Goal: Task Accomplishment & Management: Complete application form

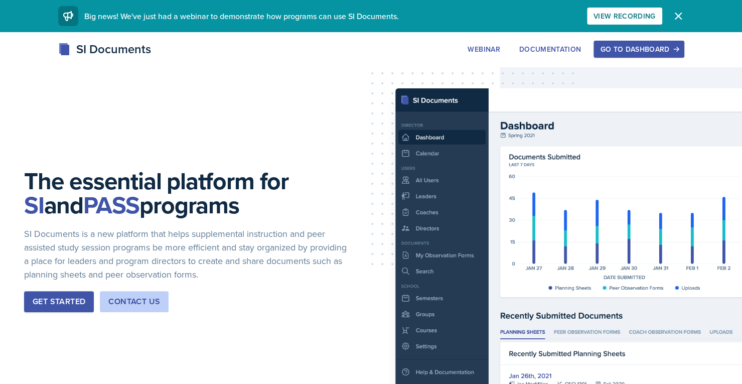
click at [626, 45] on div "Go to Dashboard" at bounding box center [638, 49] width 77 height 8
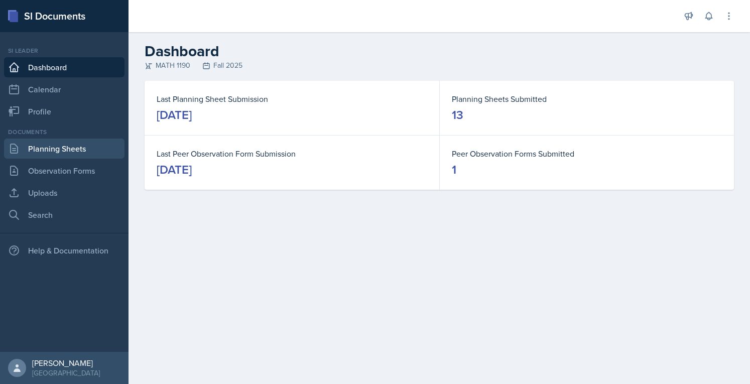
click at [81, 148] on link "Planning Sheets" at bounding box center [64, 149] width 120 height 20
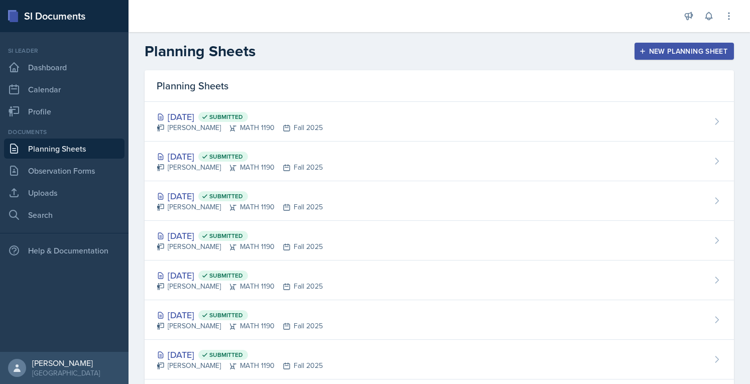
click at [61, 149] on link "Planning Sheets" at bounding box center [64, 149] width 120 height 20
click at [54, 69] on link "Dashboard" at bounding box center [64, 67] width 120 height 20
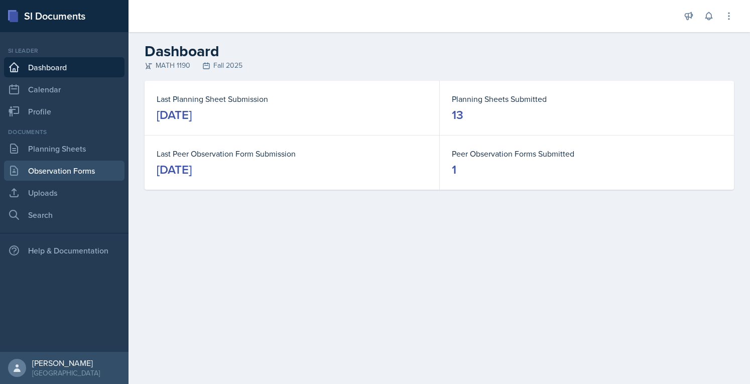
click at [74, 171] on link "Observation Forms" at bounding box center [64, 171] width 120 height 20
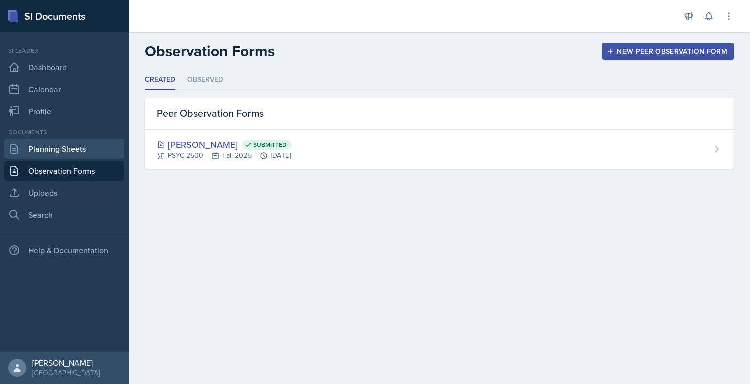
click at [102, 144] on link "Planning Sheets" at bounding box center [64, 149] width 120 height 20
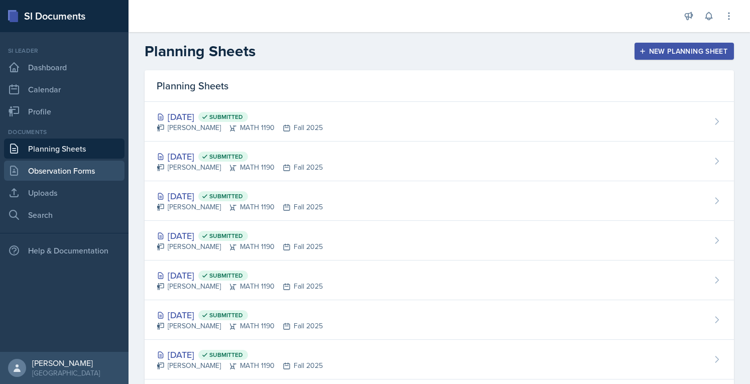
click at [90, 165] on link "Observation Forms" at bounding box center [64, 171] width 120 height 20
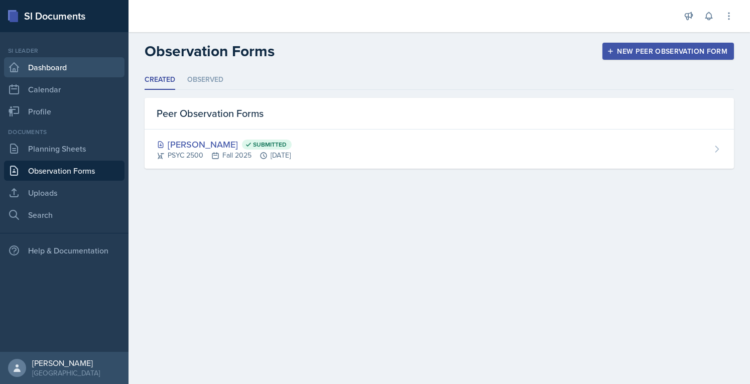
click at [81, 70] on link "Dashboard" at bounding box center [64, 67] width 120 height 20
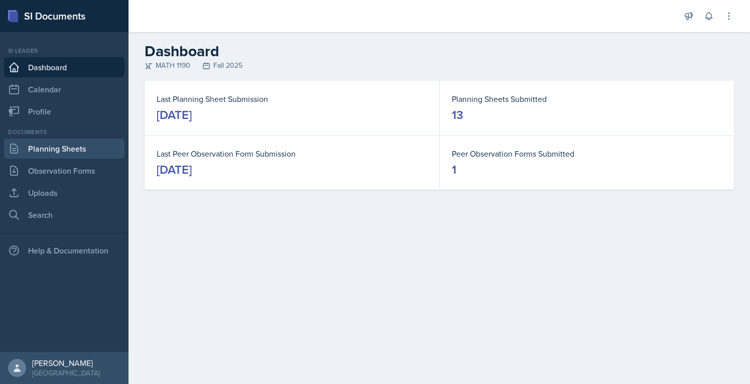
click at [83, 144] on link "Planning Sheets" at bounding box center [64, 149] width 120 height 20
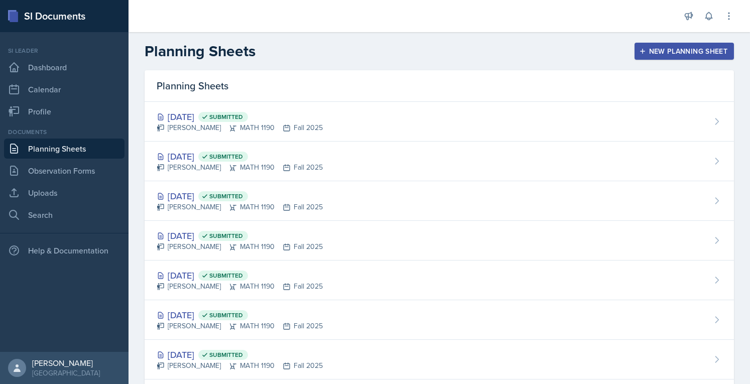
scroll to position [294, 0]
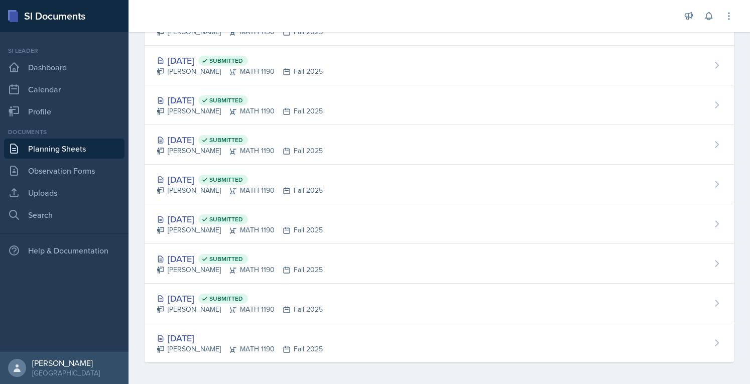
click at [190, 337] on div "[DATE]" at bounding box center [240, 338] width 166 height 14
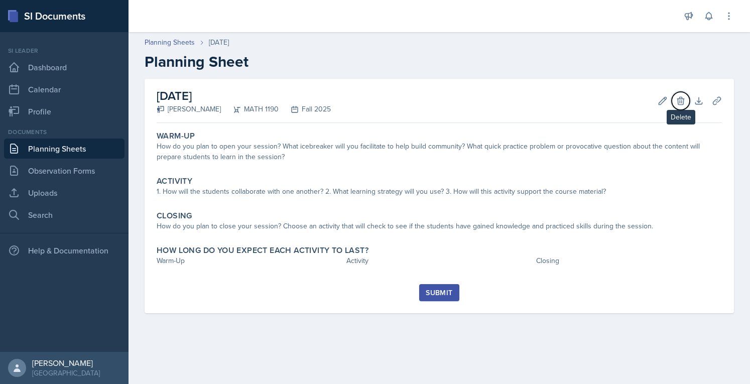
click at [680, 104] on icon at bounding box center [680, 101] width 7 height 8
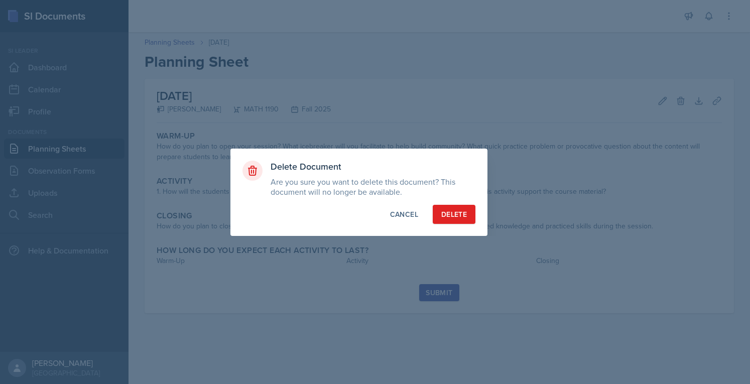
click at [410, 218] on div "Cancel" at bounding box center [404, 214] width 28 height 10
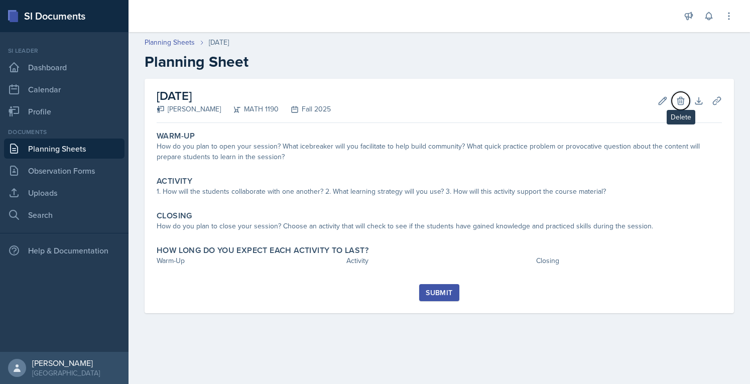
click at [684, 101] on icon at bounding box center [681, 101] width 10 height 10
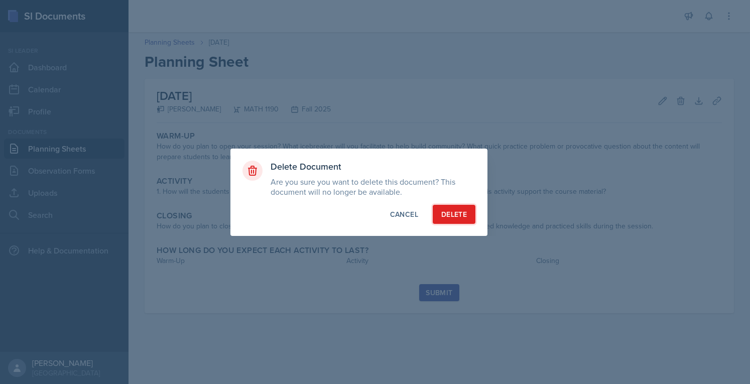
click at [462, 212] on div "Delete" at bounding box center [454, 214] width 26 height 10
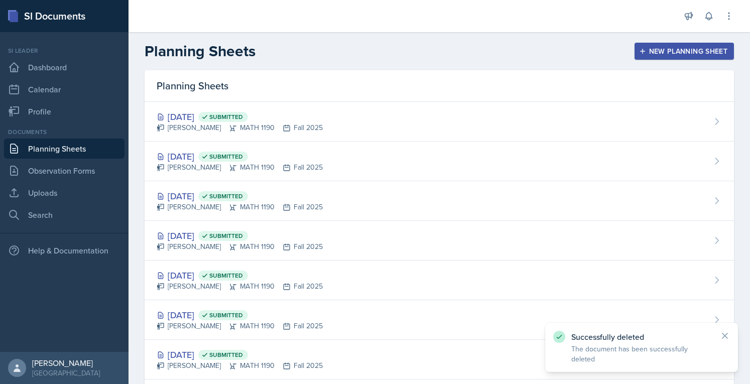
click at [85, 151] on link "Planning Sheets" at bounding box center [64, 149] width 120 height 20
click at [72, 171] on link "Observation Forms" at bounding box center [64, 171] width 120 height 20
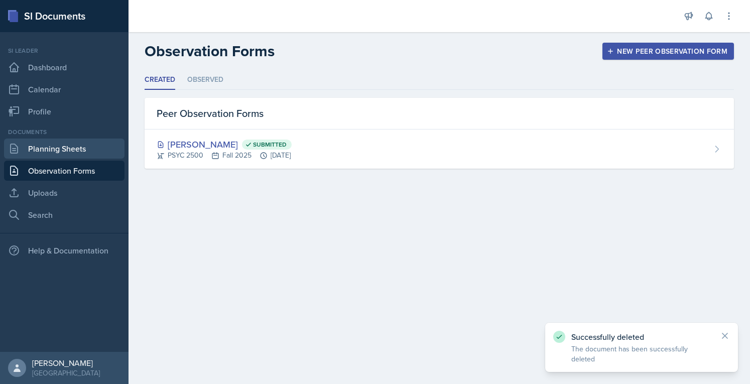
click at [74, 151] on link "Planning Sheets" at bounding box center [64, 149] width 120 height 20
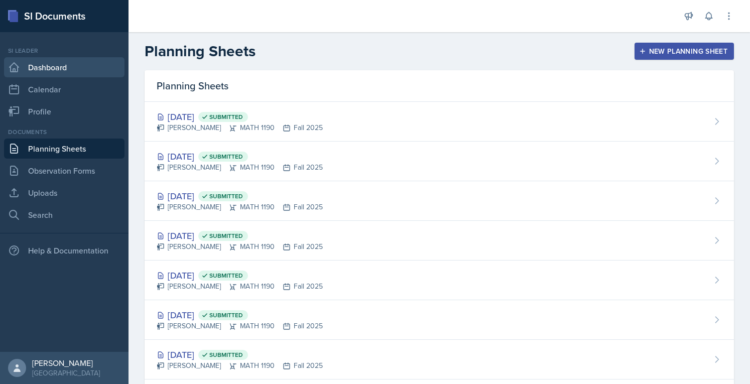
click at [74, 69] on link "Dashboard" at bounding box center [64, 67] width 120 height 20
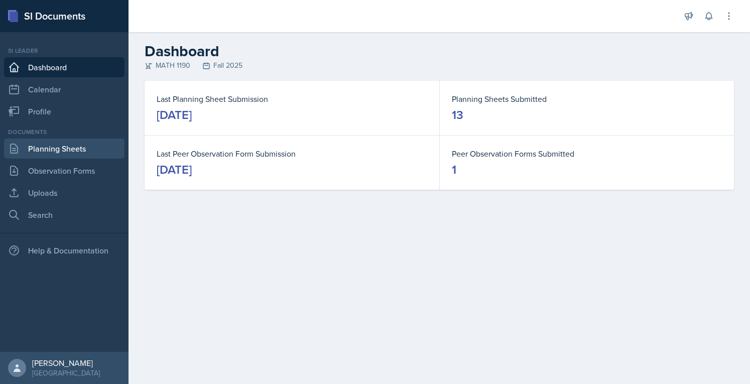
click at [77, 153] on link "Planning Sheets" at bounding box center [64, 149] width 120 height 20
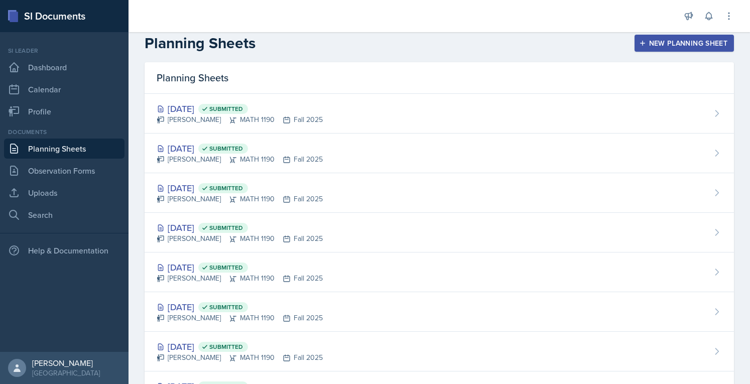
scroll to position [9, 0]
click at [684, 34] on button "New Planning Sheet" at bounding box center [683, 42] width 99 height 17
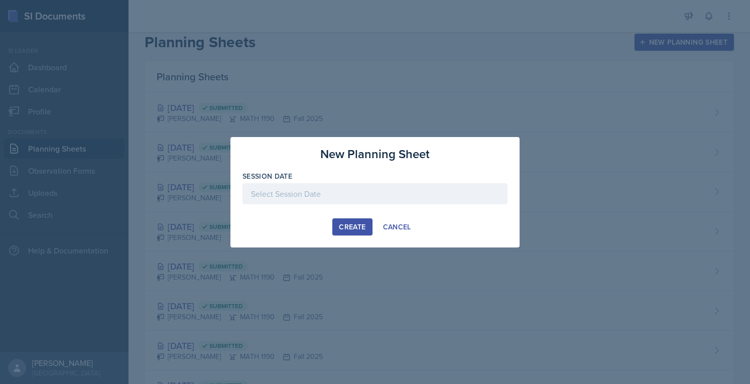
click at [406, 192] on div at bounding box center [374, 193] width 265 height 21
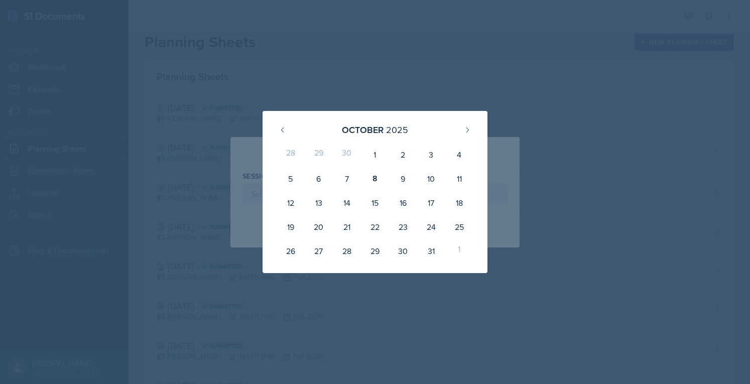
click at [381, 172] on div "8" at bounding box center [375, 179] width 28 height 24
type input "[DATE]"
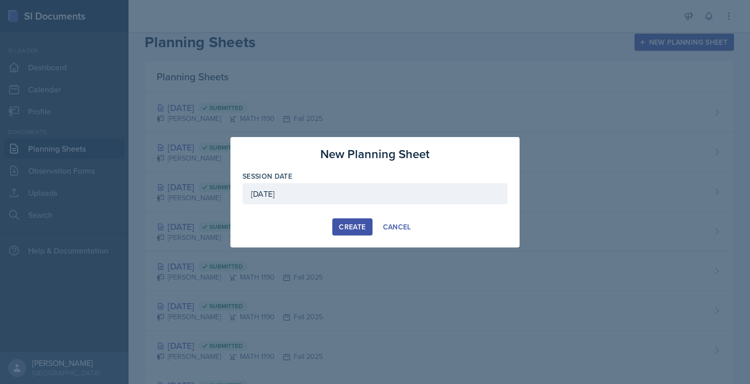
click at [354, 224] on div "Create" at bounding box center [352, 227] width 27 height 8
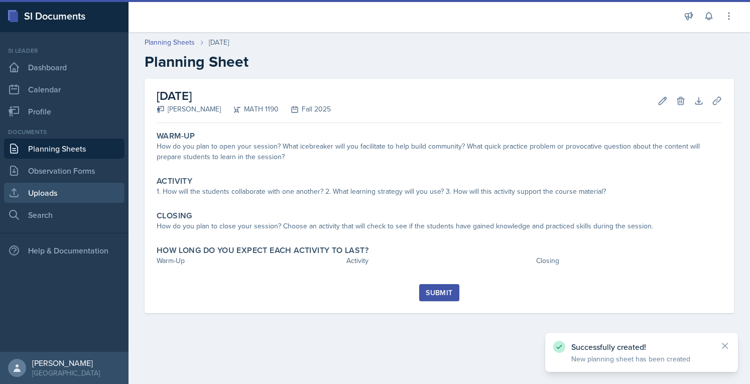
click at [81, 196] on link "Uploads" at bounding box center [64, 193] width 120 height 20
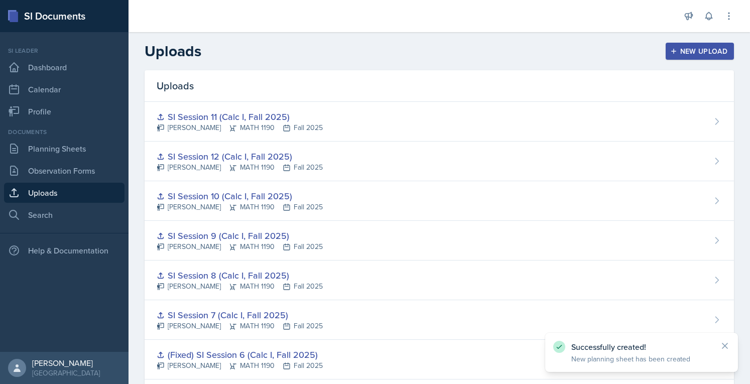
click at [383, 119] on div "SI Session 11 (Calc I, Fall 2025) [PERSON_NAME] MATH 1190 Fall 2025" at bounding box center [439, 122] width 589 height 40
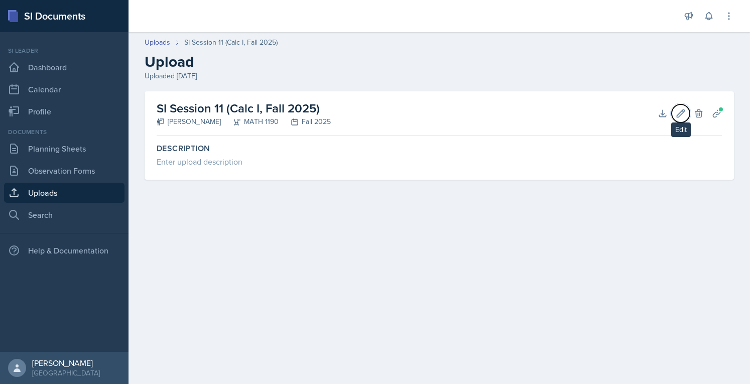
click at [682, 116] on icon at bounding box center [681, 113] width 10 height 10
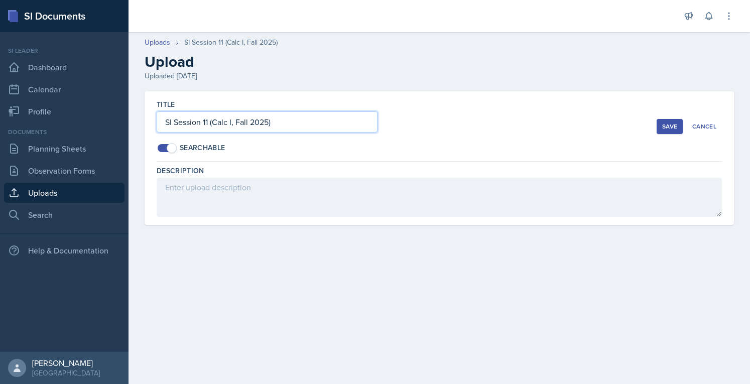
click at [297, 127] on input "SI Session 11 (Calc I, Fall 2025)" at bounding box center [267, 121] width 221 height 21
drag, startPoint x: 293, startPoint y: 129, endPoint x: 117, endPoint y: 141, distance: 176.6
click at [117, 141] on div "SI Documents Si leader Dashboard Calendar Profile Documents Planning Sheets Obs…" at bounding box center [375, 192] width 750 height 384
click at [715, 123] on div "Cancel" at bounding box center [704, 126] width 24 height 8
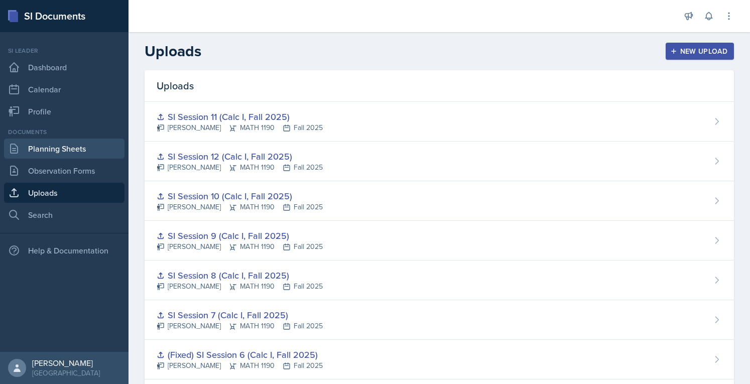
click at [87, 146] on link "Planning Sheets" at bounding box center [64, 149] width 120 height 20
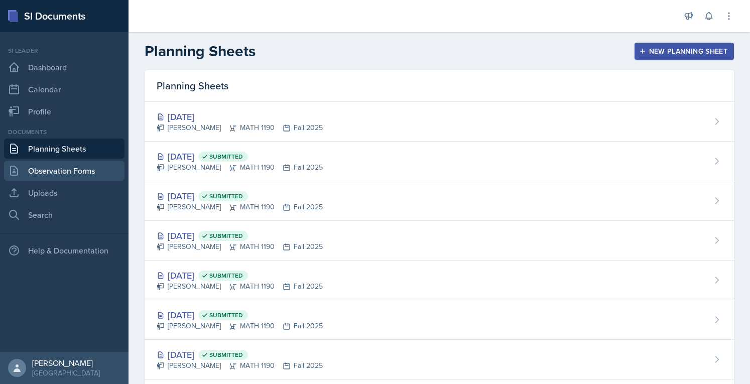
click at [99, 175] on link "Observation Forms" at bounding box center [64, 171] width 120 height 20
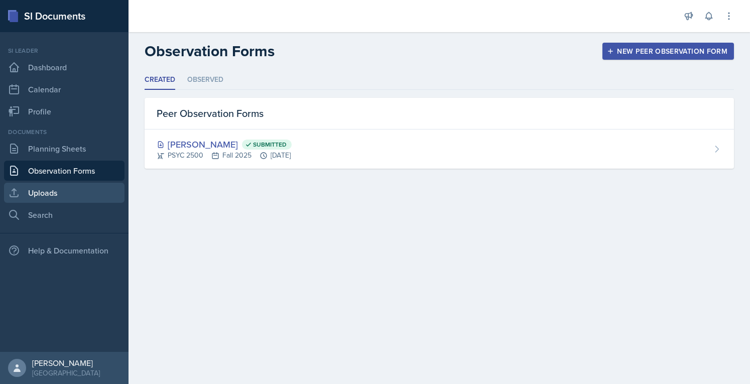
click at [70, 185] on link "Uploads" at bounding box center [64, 193] width 120 height 20
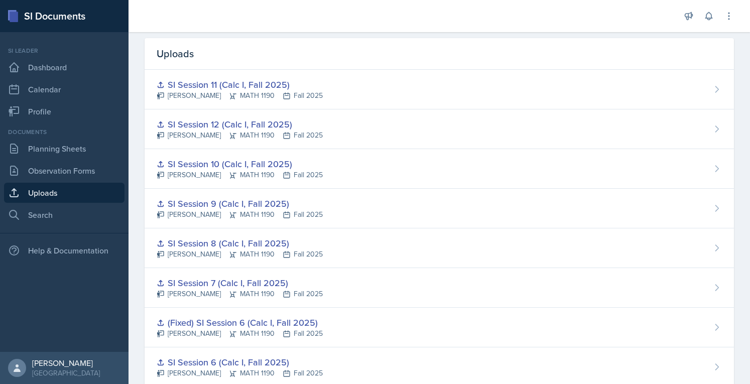
scroll to position [32, 0]
click at [39, 147] on link "Planning Sheets" at bounding box center [64, 149] width 120 height 20
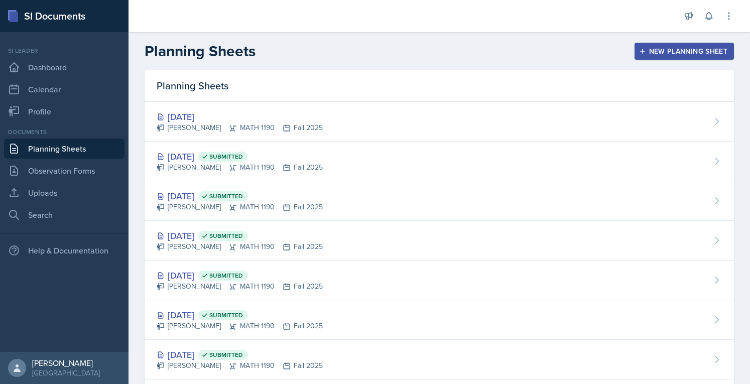
click at [194, 118] on div "[DATE]" at bounding box center [240, 117] width 166 height 14
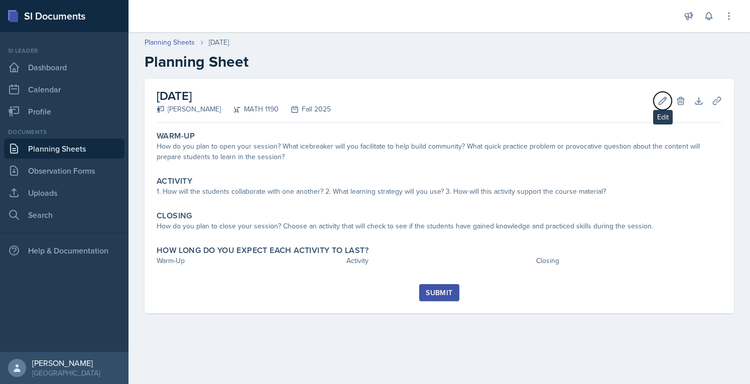
click at [658, 105] on icon at bounding box center [662, 101] width 10 height 10
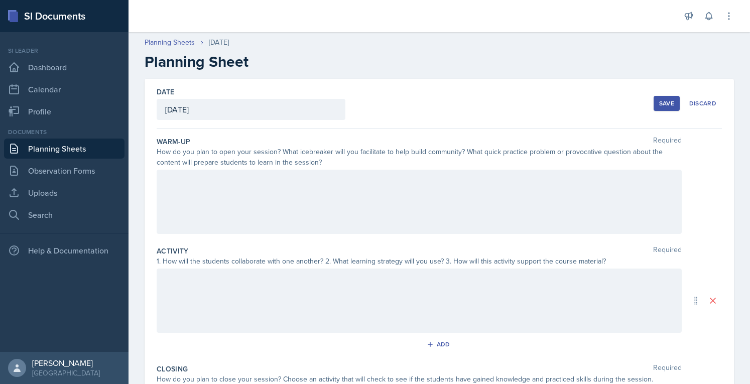
click at [659, 105] on div "Save" at bounding box center [666, 103] width 15 height 8
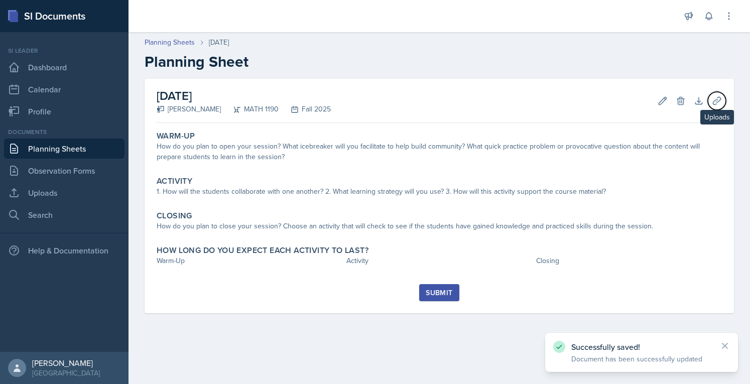
click at [713, 101] on icon at bounding box center [717, 101] width 10 height 10
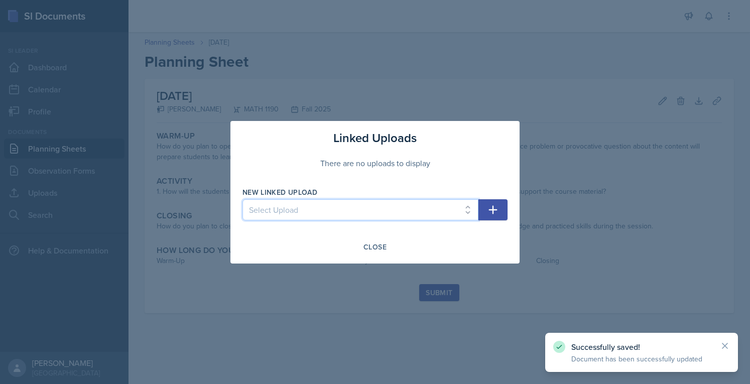
click at [373, 206] on select "Select Upload SI Session 1 (Fall 2025) SI Session 2 (Calc I, Fall 2025) SI Sess…" at bounding box center [360, 209] width 236 height 21
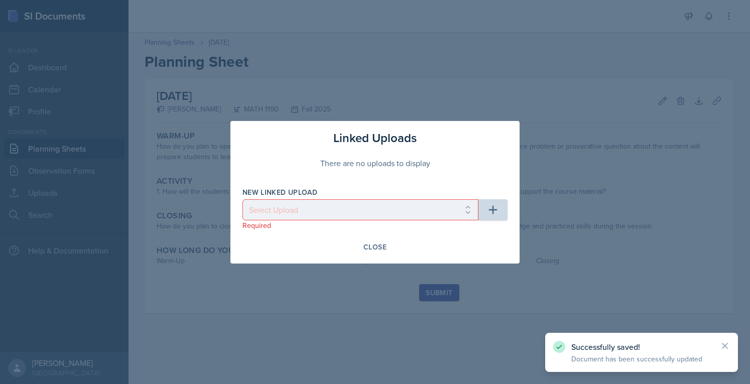
click at [546, 95] on div at bounding box center [375, 192] width 750 height 384
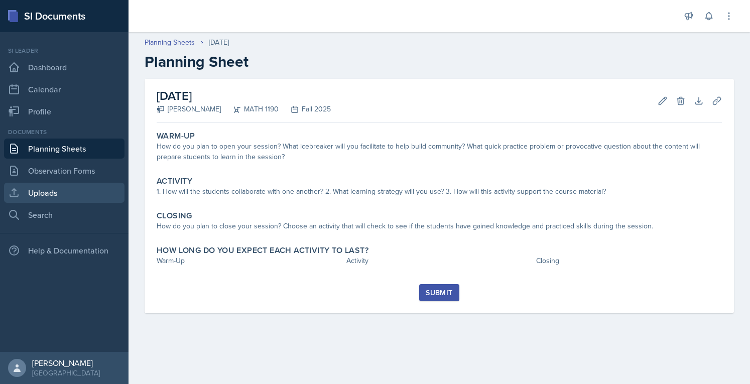
click at [62, 196] on link "Uploads" at bounding box center [64, 193] width 120 height 20
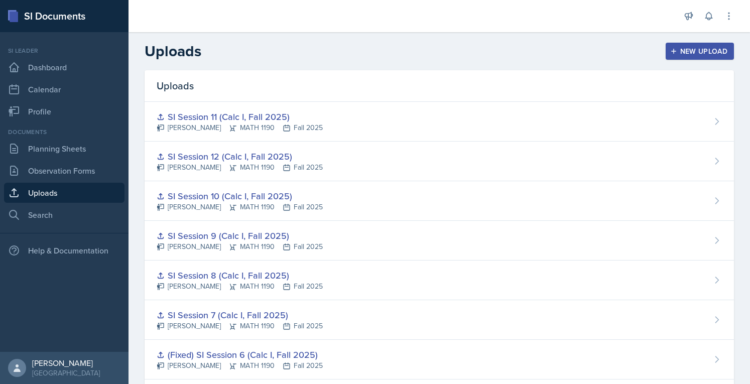
click at [672, 49] on div "New Upload" at bounding box center [700, 51] width 56 height 8
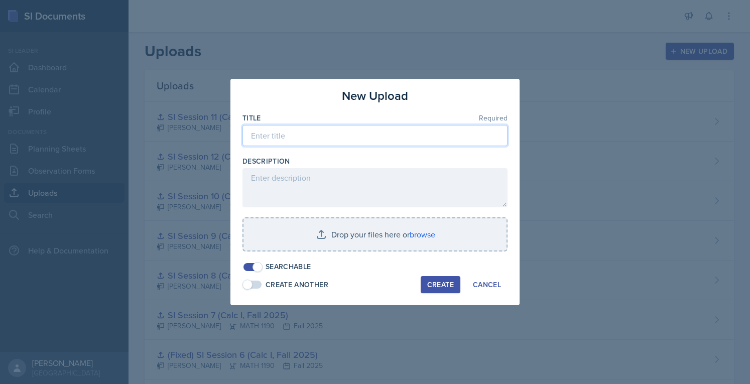
click at [344, 129] on input at bounding box center [374, 135] width 265 height 21
paste input "SI Session 11 (Calc I, Fall 2025)"
click at [298, 140] on input "SI Session 11 (Calc I, Fall 2025)" at bounding box center [374, 135] width 265 height 21
type input "SI Session 13 (Calc I, Fall 2025)"
click at [373, 230] on input "file" at bounding box center [374, 234] width 263 height 32
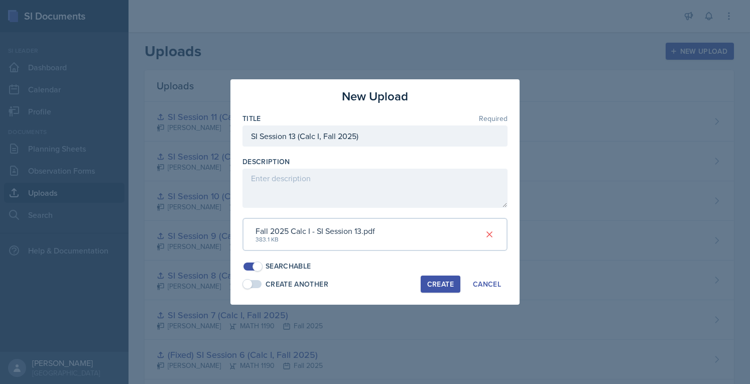
click at [424, 282] on button "Create" at bounding box center [441, 284] width 40 height 17
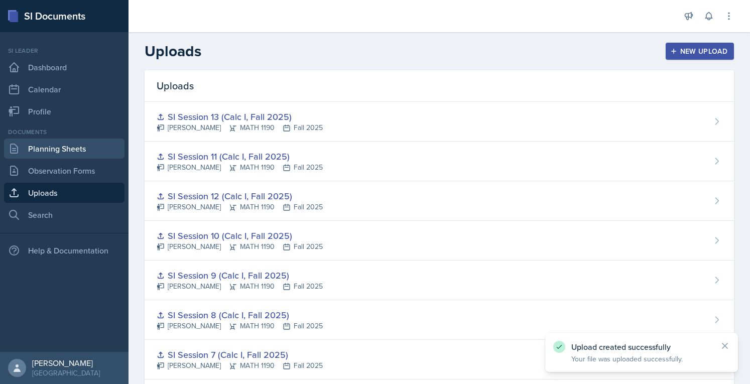
click at [83, 140] on link "Planning Sheets" at bounding box center [64, 149] width 120 height 20
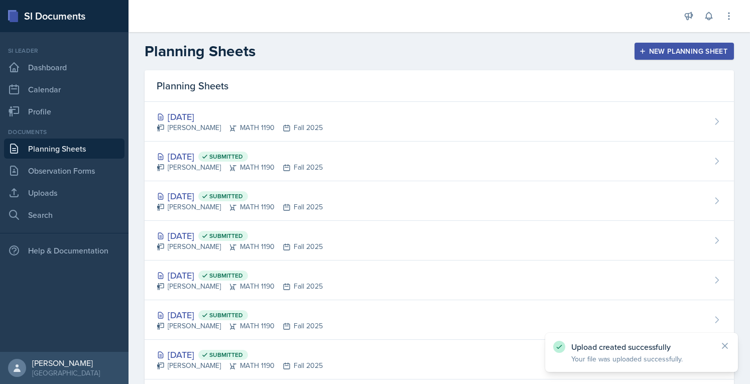
click at [509, 106] on div "[DATE] [PERSON_NAME] MATH 1190 Fall 2025" at bounding box center [439, 122] width 589 height 40
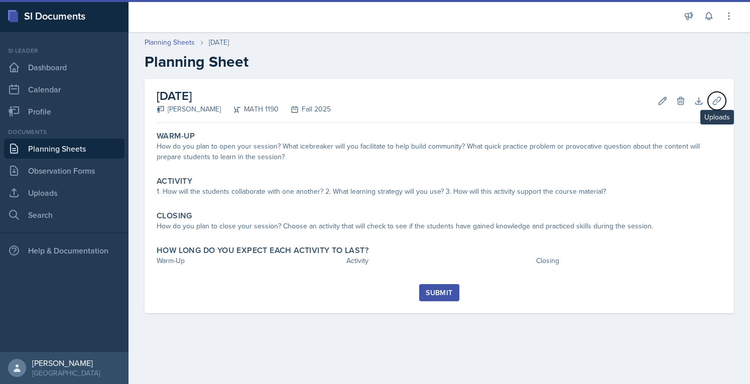
click at [721, 103] on icon at bounding box center [717, 101] width 10 height 10
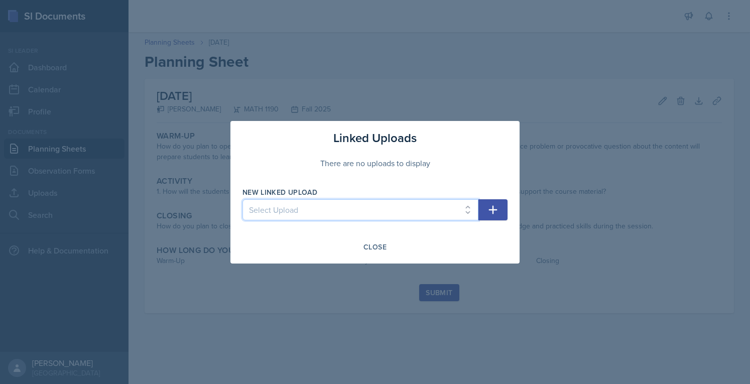
click at [387, 204] on select "Select Upload SI Session 1 (Fall 2025) SI Session 2 (Calc I, Fall 2025) SI Sess…" at bounding box center [360, 209] width 236 height 21
select select "b7d8c378-8507-4a8e-8f16-8a685673ffe1"
click at [242, 199] on select "Select Upload SI Session 1 (Fall 2025) SI Session 2 (Calc I, Fall 2025) SI Sess…" at bounding box center [360, 209] width 236 height 21
click at [497, 204] on icon "button" at bounding box center [493, 210] width 12 height 12
select select
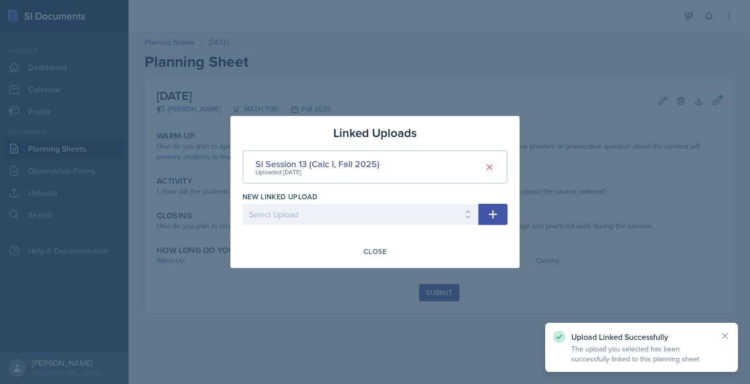
click at [372, 250] on div "Close" at bounding box center [374, 251] width 23 height 8
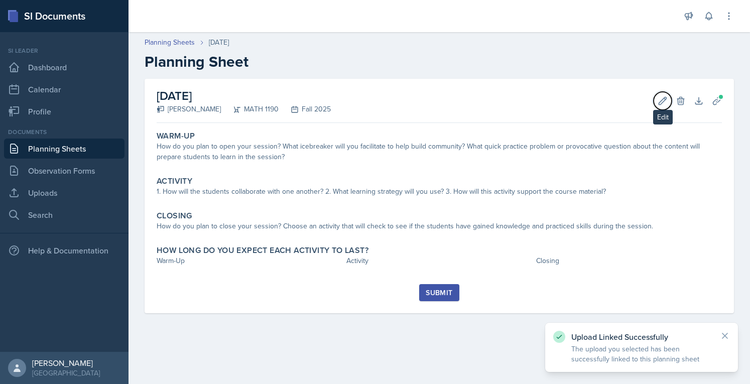
click at [657, 102] on button "Edit" at bounding box center [662, 101] width 18 height 18
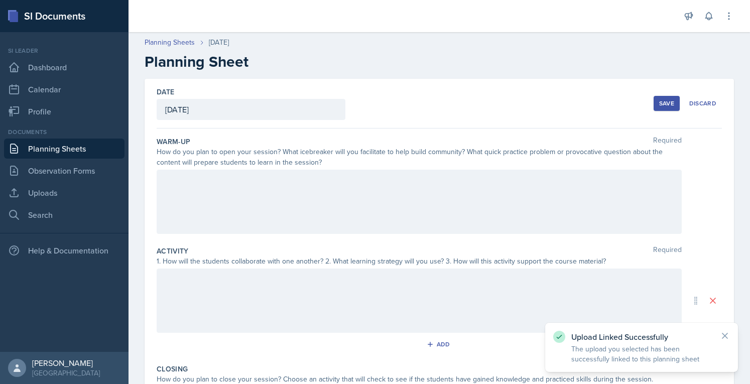
click at [364, 172] on div at bounding box center [419, 202] width 525 height 64
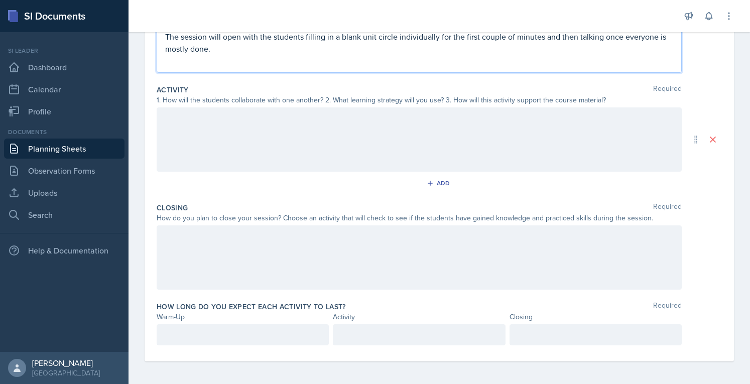
click at [261, 334] on p at bounding box center [242, 335] width 155 height 12
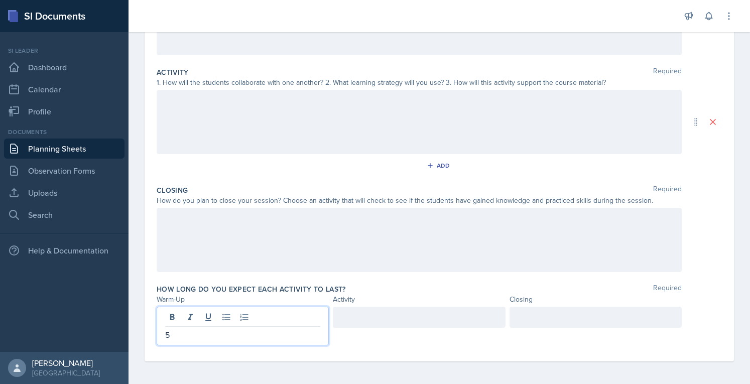
click at [536, 314] on div at bounding box center [595, 317] width 172 height 21
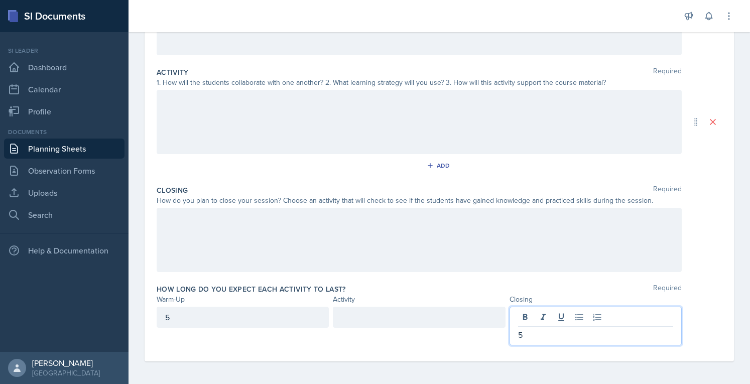
click at [404, 320] on div at bounding box center [419, 317] width 172 height 21
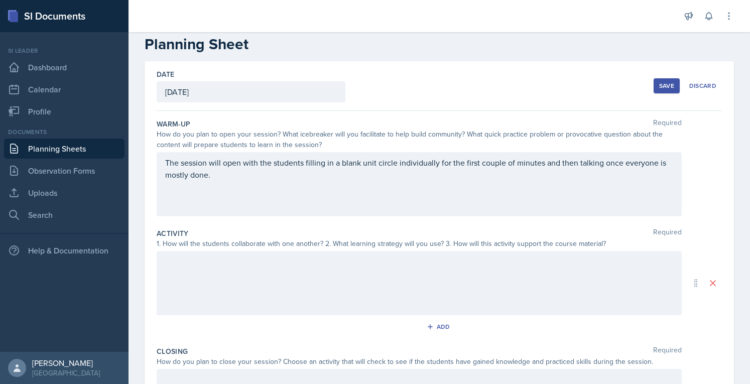
scroll to position [0, 0]
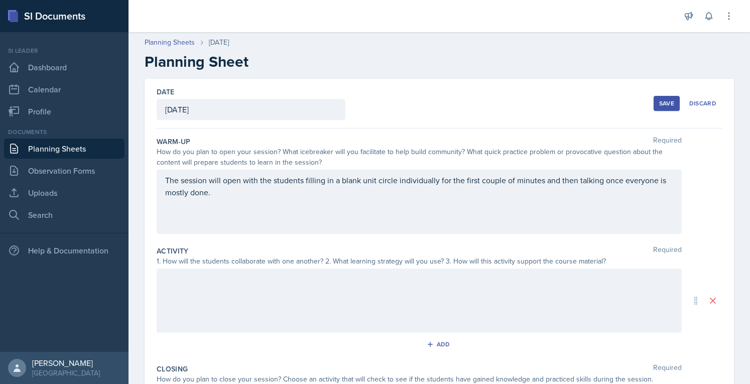
click at [580, 184] on div "The session will open with the students filling in a blank unit circle individu…" at bounding box center [419, 202] width 525 height 64
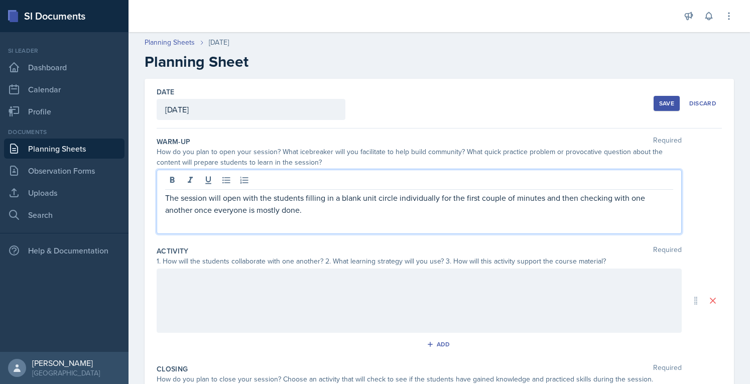
click at [392, 302] on div at bounding box center [419, 301] width 525 height 64
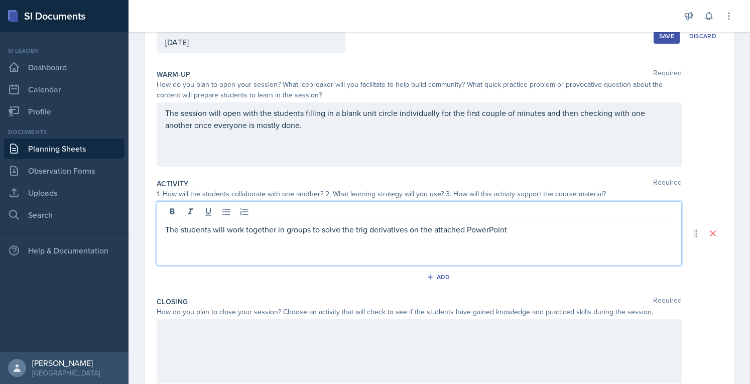
scroll to position [71, 0]
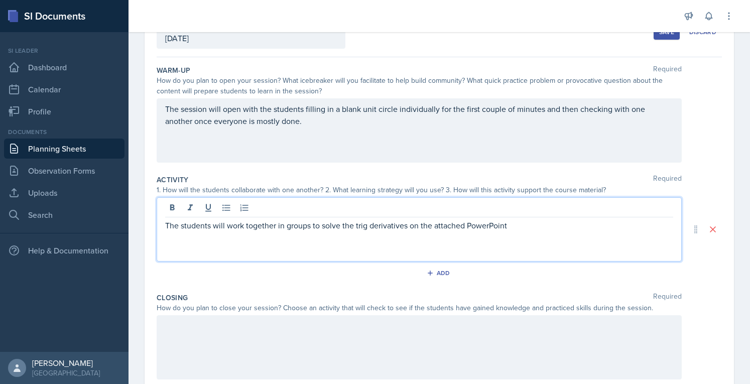
click at [464, 343] on div at bounding box center [419, 347] width 525 height 64
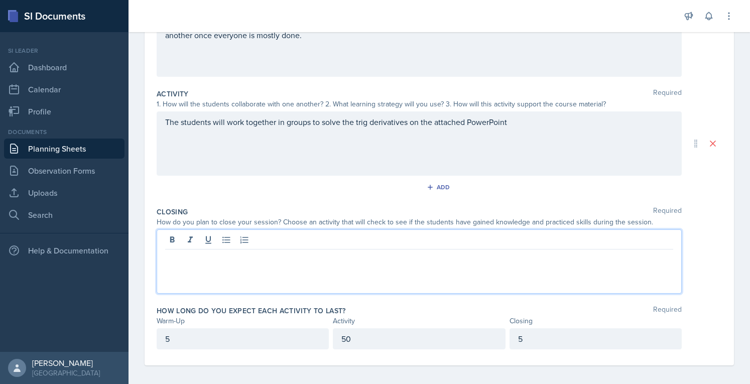
scroll to position [161, 0]
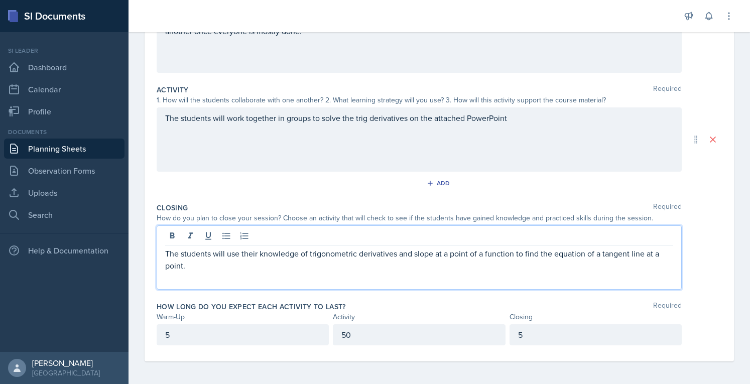
click at [565, 132] on div "The students will work together in groups to solve the trig derivatives on the …" at bounding box center [419, 139] width 525 height 64
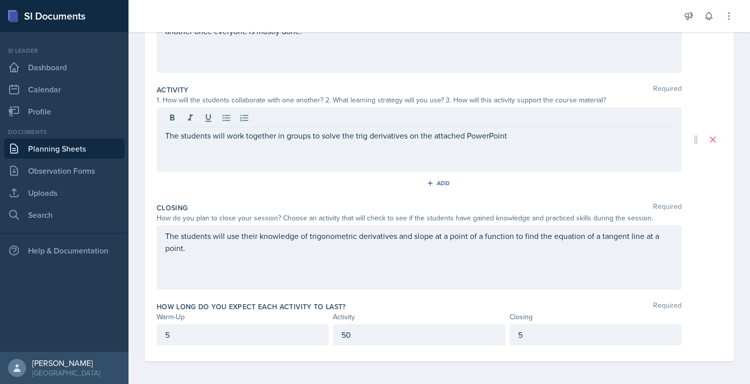
click at [366, 147] on div "The students will work together in groups to solve the trig derivatives on the …" at bounding box center [419, 139] width 525 height 64
click at [365, 145] on div "The students will work together in groups to solve the trig derivatives on the …" at bounding box center [419, 139] width 525 height 64
click at [364, 141] on div "The students will work together in groups to solve the trig derivatives on the …" at bounding box center [419, 139] width 525 height 64
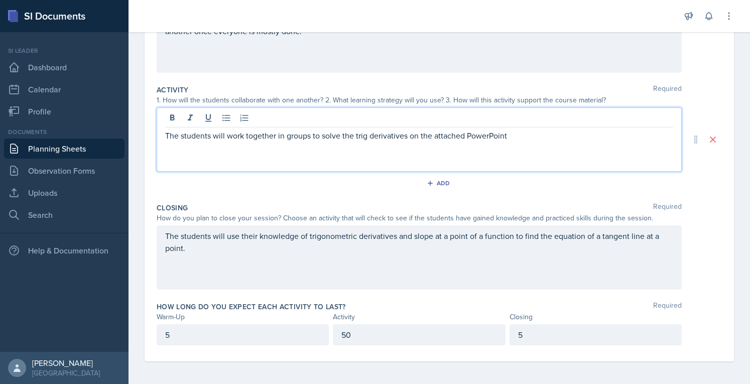
click at [365, 133] on p "The students will work together in groups to solve the trig derivatives on the …" at bounding box center [419, 135] width 508 height 12
click at [538, 133] on p "The students will work together in groups to solve the trigonometric derivative…" at bounding box center [419, 135] width 508 height 12
click at [561, 136] on p "The students will work together in groups to solve the trigonometric derivative…" at bounding box center [419, 135] width 508 height 12
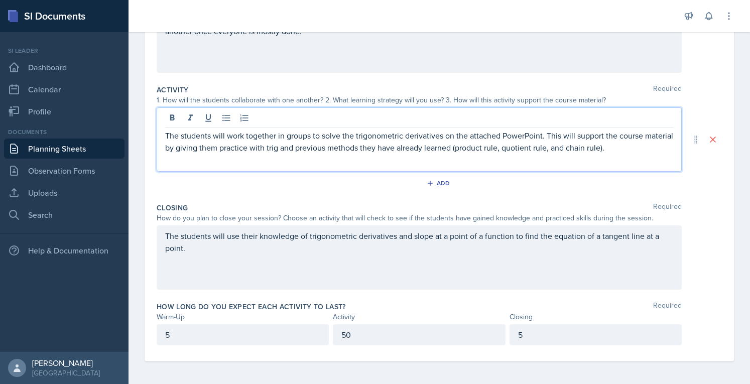
click at [303, 148] on p "The students will work together in groups to solve the trigonometric derivative…" at bounding box center [419, 141] width 508 height 24
click at [308, 149] on p "The students will work together in groups to solve the trigonometric derivative…" at bounding box center [419, 141] width 508 height 24
click at [380, 149] on p "The students will work together in groups to solve the trigonometric derivative…" at bounding box center [419, 141] width 508 height 24
click at [398, 163] on p "The students will work together in groups to solve the trigonometric derivative…" at bounding box center [419, 147] width 508 height 36
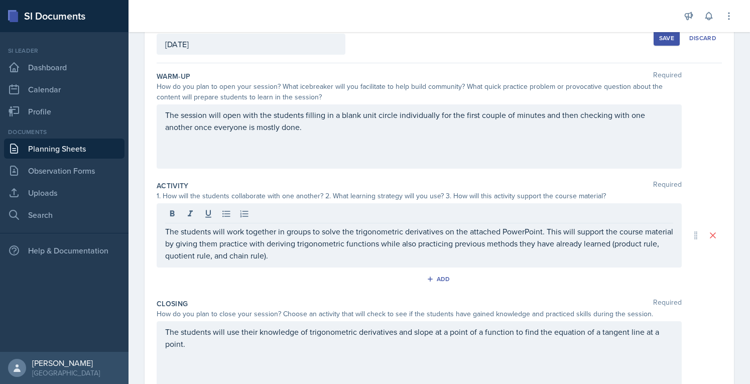
scroll to position [13, 0]
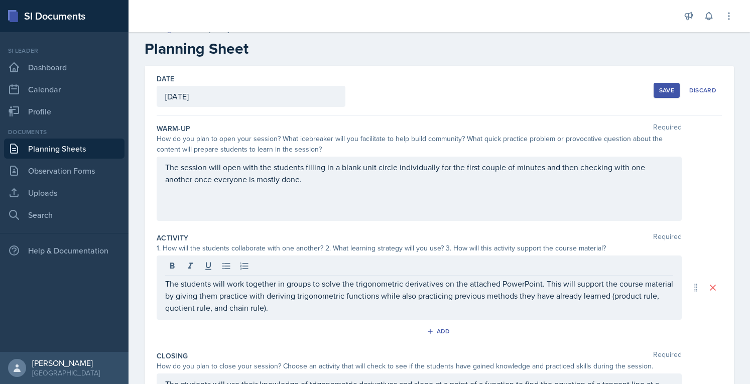
click at [659, 91] on div "Save" at bounding box center [666, 90] width 15 height 8
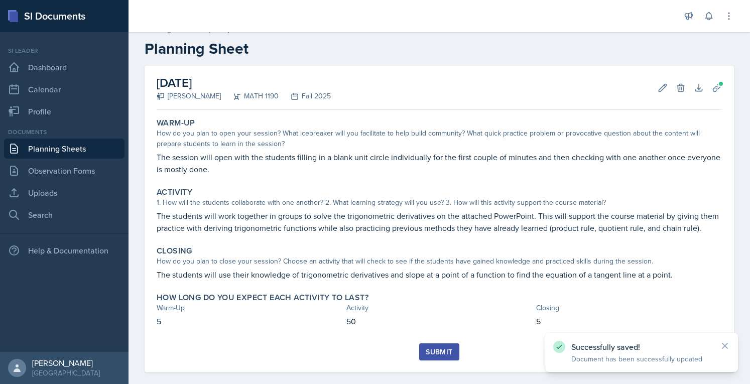
click at [429, 356] on div "Submit" at bounding box center [439, 352] width 27 height 8
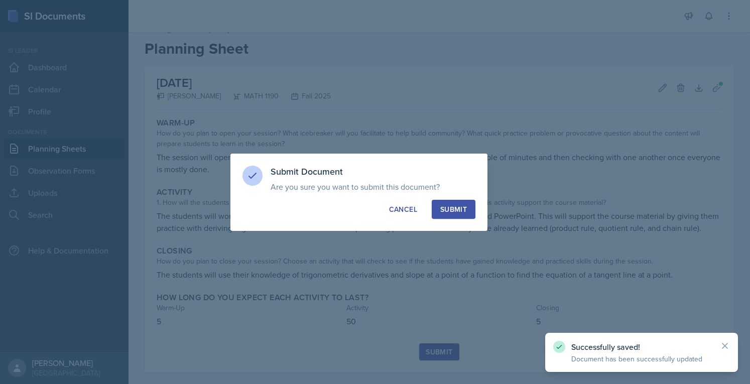
click at [452, 210] on div "Submit" at bounding box center [453, 209] width 27 height 10
